Goal: Navigation & Orientation: Go to known website

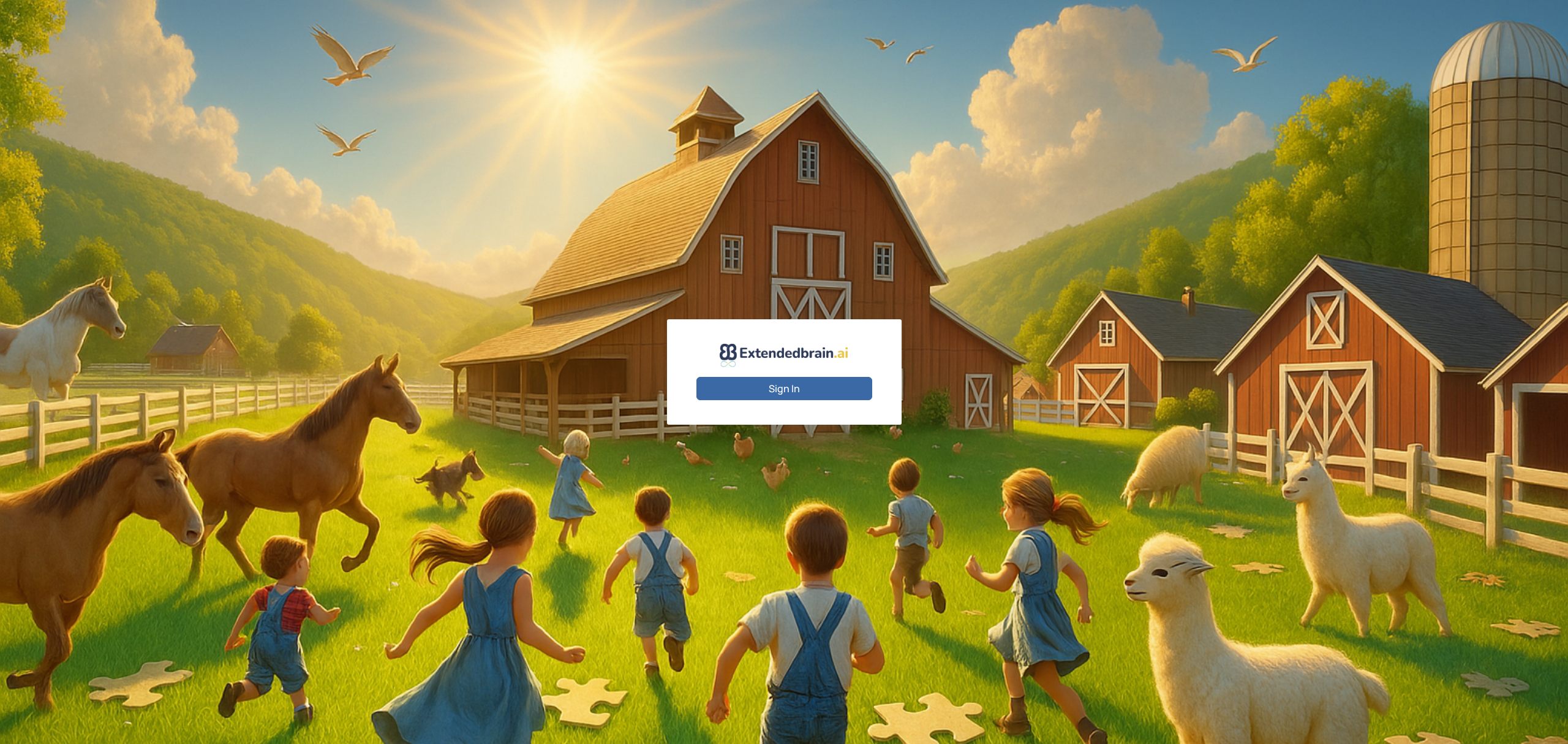
click at [846, 386] on button "Sign In" at bounding box center [784, 388] width 176 height 24
